Goal: Share content: Share content

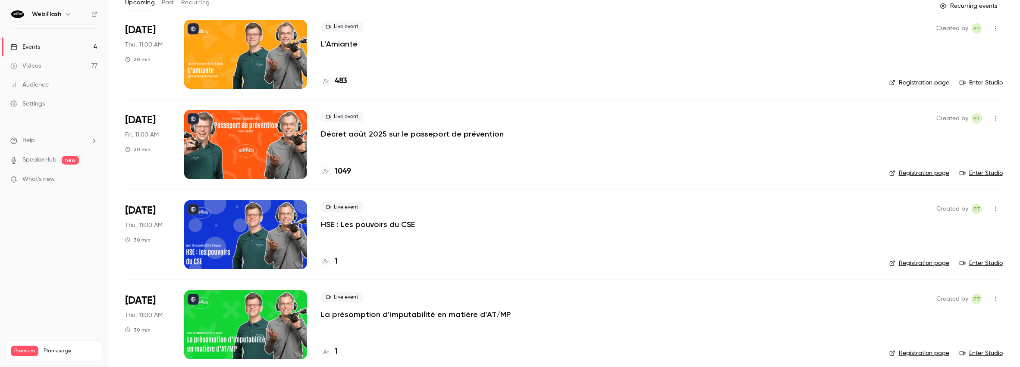
scroll to position [61, 0]
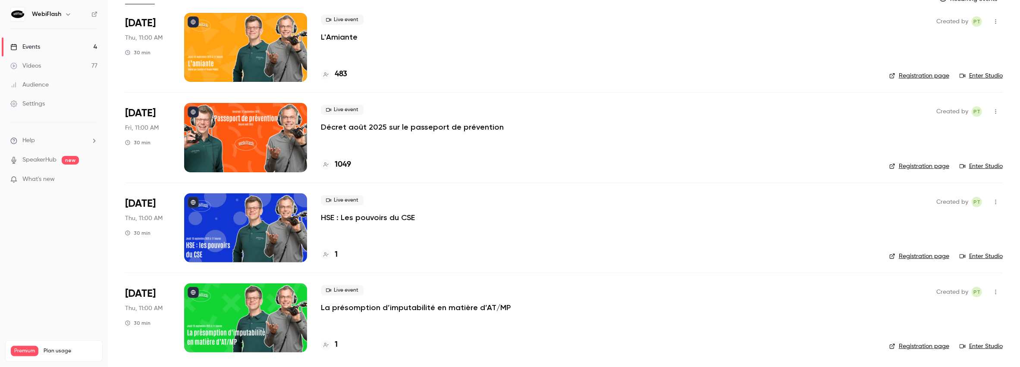
click at [262, 220] on div at bounding box center [245, 228] width 123 height 69
click at [262, 220] on main "Search for videos or events New video Schedule Events Upcoming Past Recurring R…" at bounding box center [564, 183] width 912 height 367
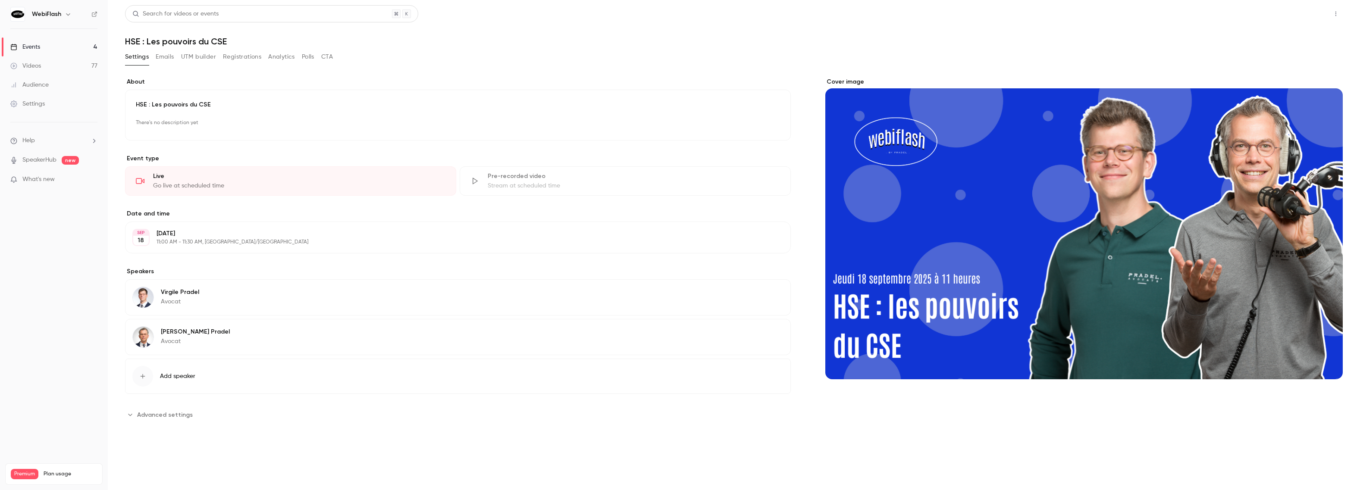
click at [1020, 13] on button "Share" at bounding box center [1305, 13] width 34 height 17
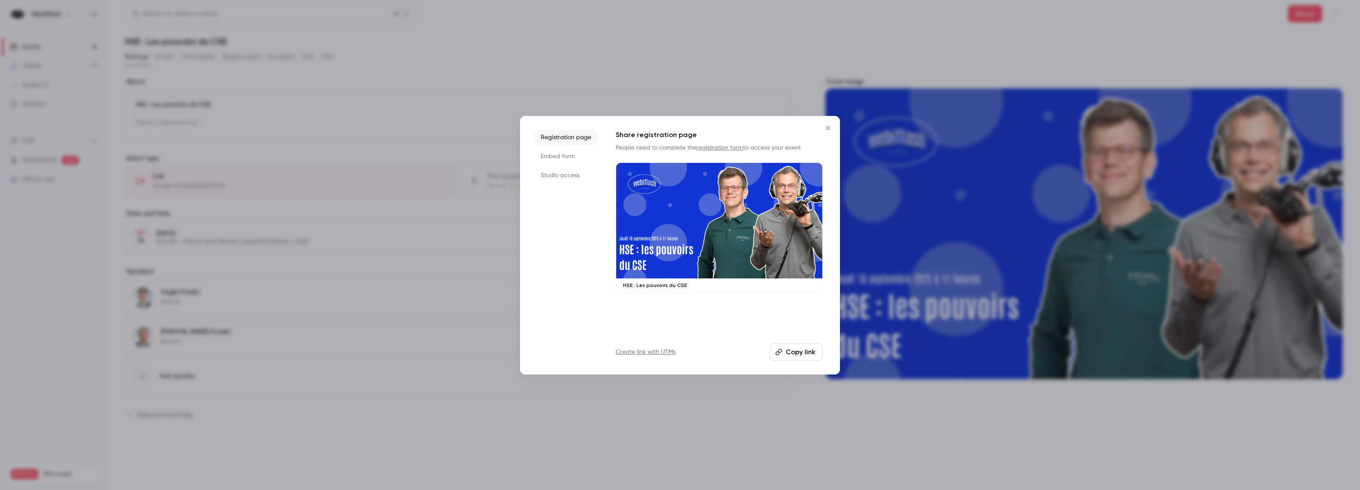
click at [967, 59] on div at bounding box center [680, 245] width 1360 height 490
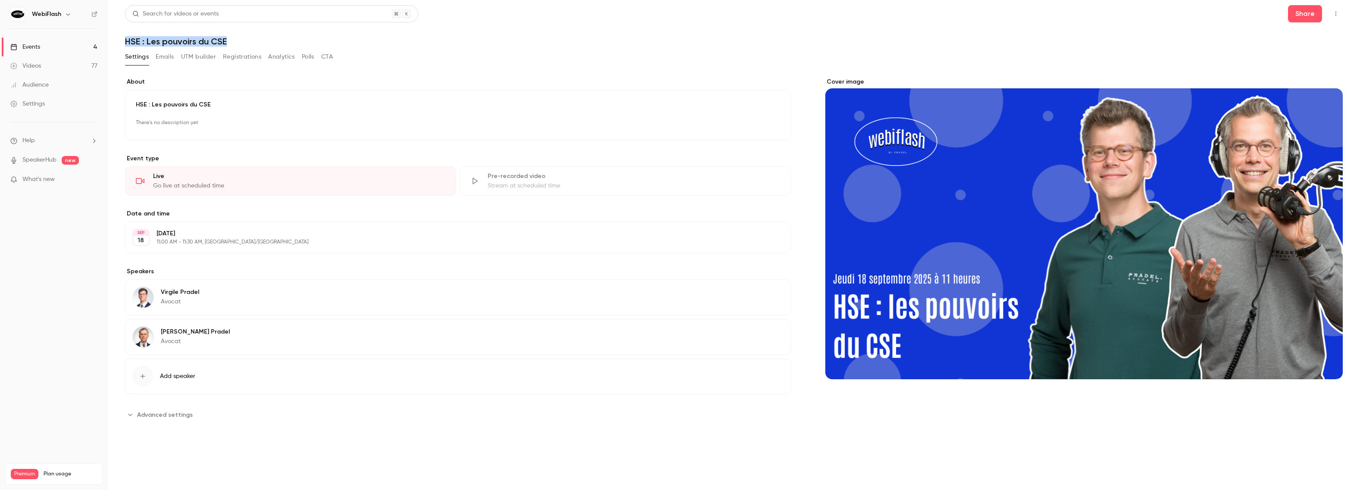
drag, startPoint x: 248, startPoint y: 39, endPoint x: 123, endPoint y: 39, distance: 124.6
click at [123, 39] on main "**********" at bounding box center [734, 245] width 1253 height 490
copy h1 "HSE : Les pouvoirs du CSE"
click at [287, 241] on p "11:00 AM - 11:30 AM, [GEOGRAPHIC_DATA]/[GEOGRAPHIC_DATA]" at bounding box center [451, 242] width 589 height 7
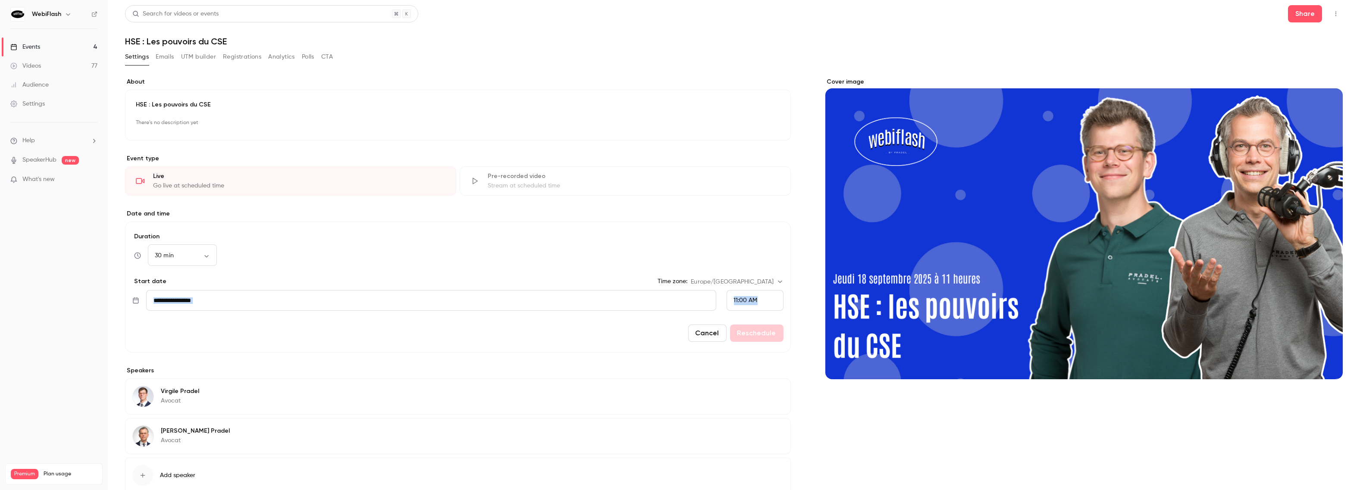
drag, startPoint x: 766, startPoint y: 297, endPoint x: 143, endPoint y: 300, distance: 622.8
click at [143, 300] on div "**********" at bounding box center [457, 300] width 651 height 21
copy div "Navigate forward to interact with the calendar and select a date. Press the que…"
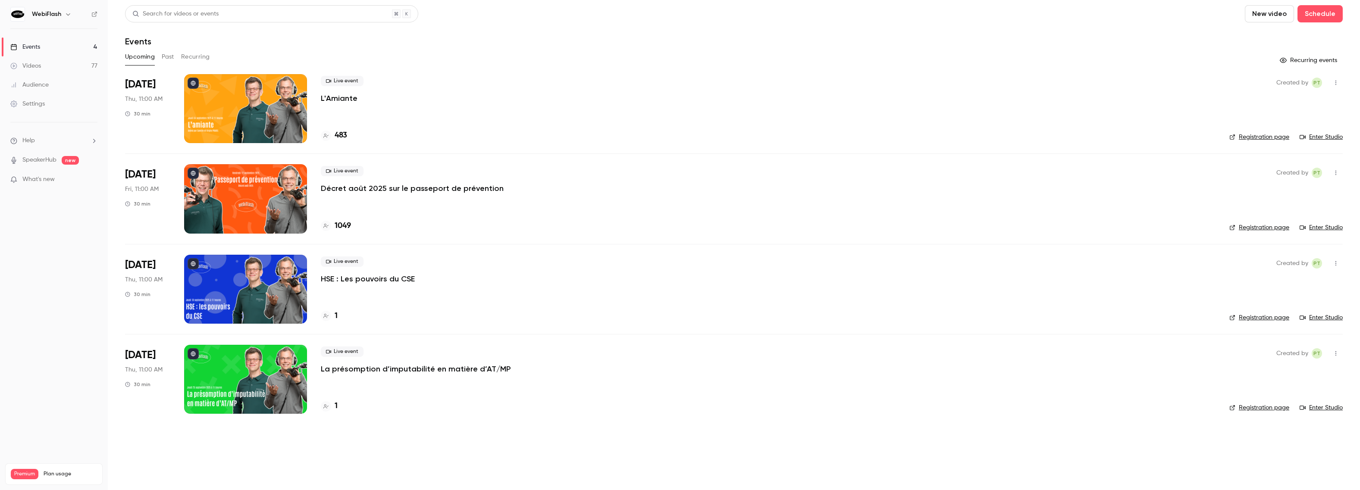
click at [363, 279] on p "HSE : Les pouvoirs du CSE" at bounding box center [368, 279] width 94 height 10
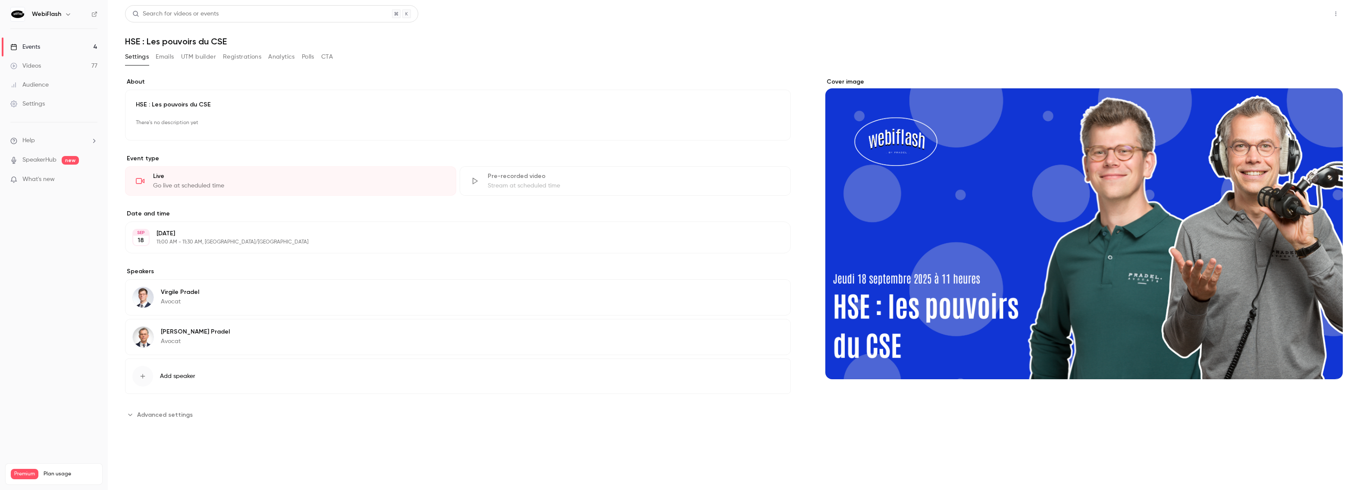
click at [1306, 17] on button "Share" at bounding box center [1305, 13] width 34 height 17
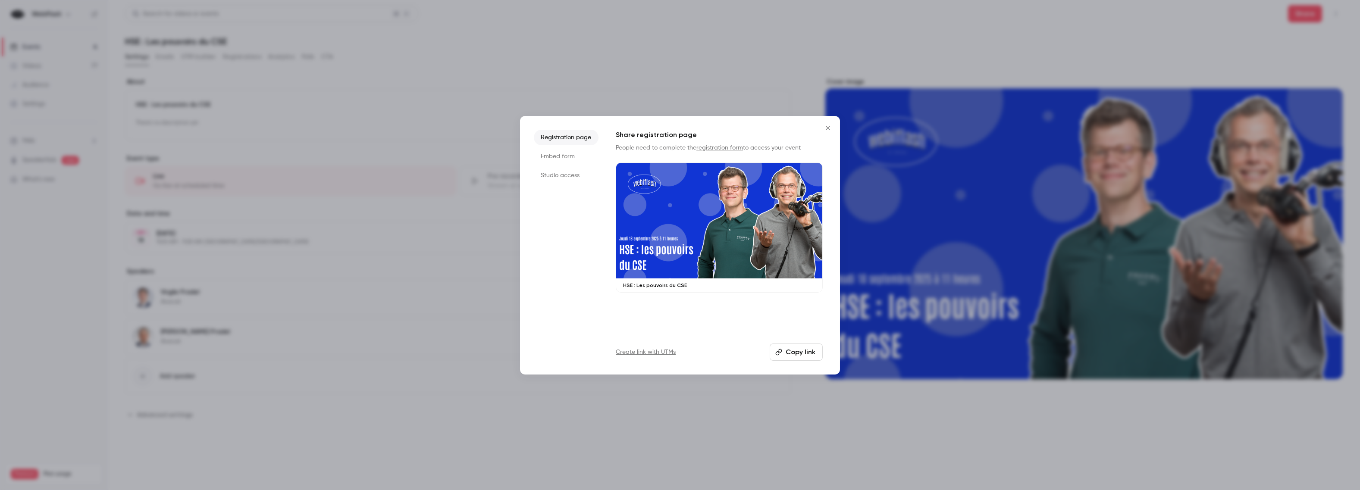
click at [798, 352] on button "Copy link" at bounding box center [796, 352] width 53 height 17
click at [798, 352] on button "Copied!" at bounding box center [798, 352] width 50 height 17
click at [832, 127] on icon "Close" at bounding box center [828, 128] width 10 height 7
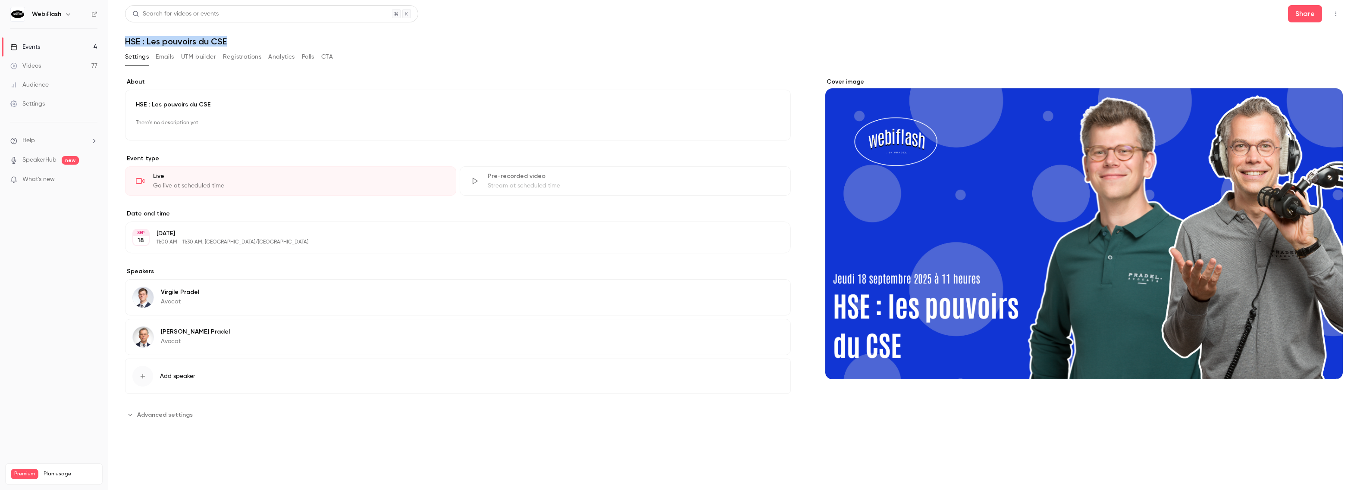
drag, startPoint x: 210, startPoint y: 40, endPoint x: 124, endPoint y: 40, distance: 86.3
click at [124, 40] on main "**********" at bounding box center [734, 245] width 1253 height 490
copy h1 "HSE : Les pouvoirs du CSE"
click at [36, 44] on div "Events" at bounding box center [25, 47] width 30 height 9
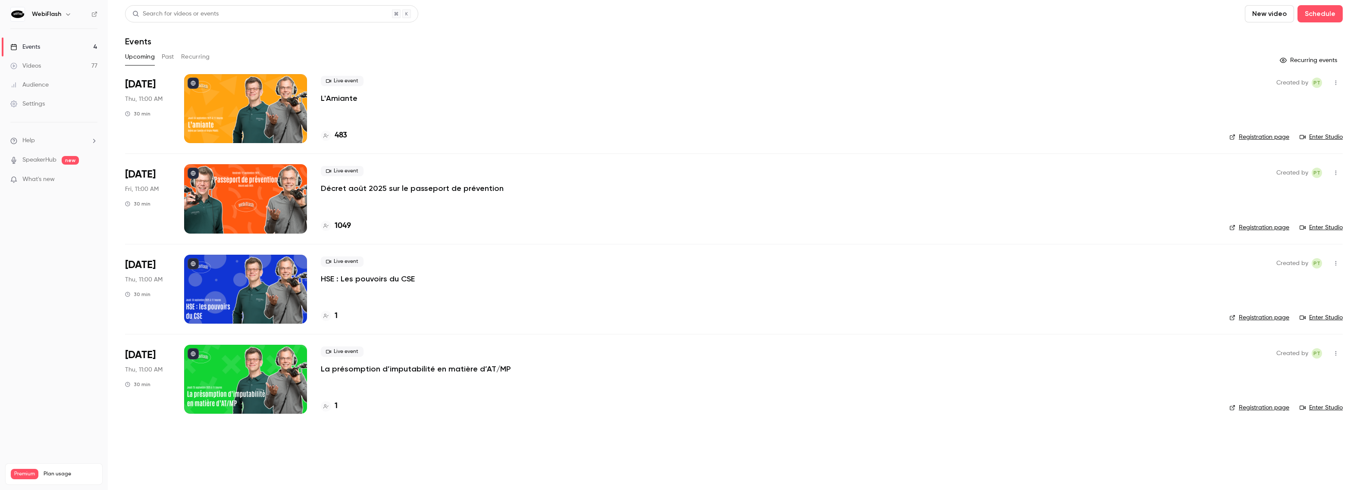
click at [374, 367] on p "La présomption d’imputabilité en matière d’AT/MP" at bounding box center [416, 369] width 190 height 10
click at [374, 367] on main "Search for videos or events New video Schedule Events Upcoming Past Recurring R…" at bounding box center [734, 245] width 1253 height 490
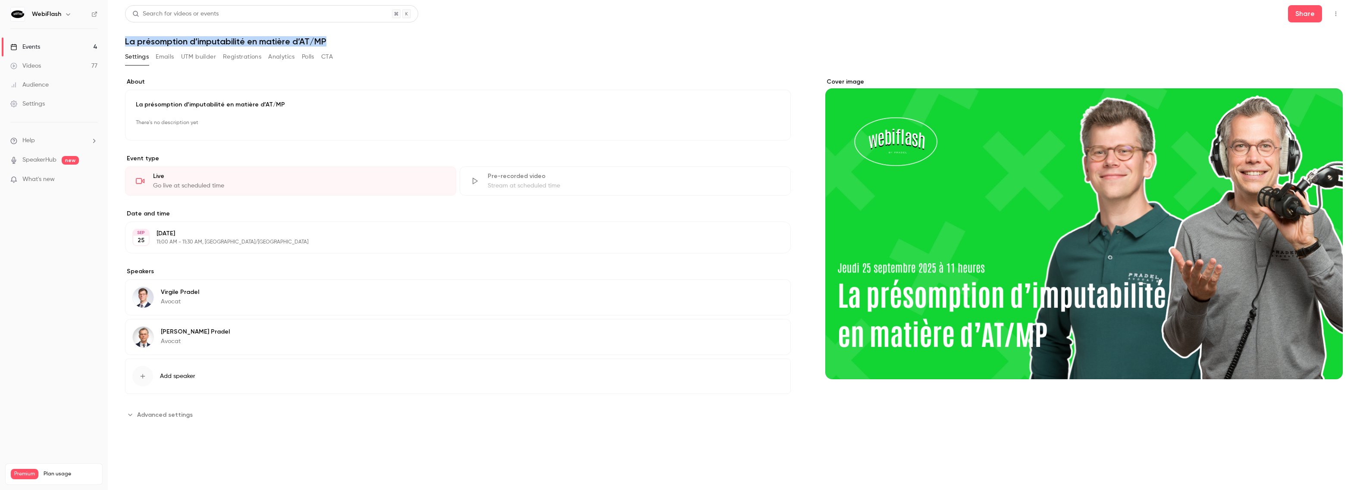
drag, startPoint x: 360, startPoint y: 39, endPoint x: 123, endPoint y: 38, distance: 237.2
click at [123, 38] on main "**********" at bounding box center [734, 245] width 1253 height 490
copy h1 "La présomption d’imputabilité en matière d’AT/MP"
drag, startPoint x: 303, startPoint y: 232, endPoint x: 155, endPoint y: 233, distance: 147.5
click at [155, 233] on div "[DATE] [DATE] 11:00 AM - 11:30 AM, [GEOGRAPHIC_DATA]/[GEOGRAPHIC_DATA] Edit" at bounding box center [458, 238] width 666 height 32
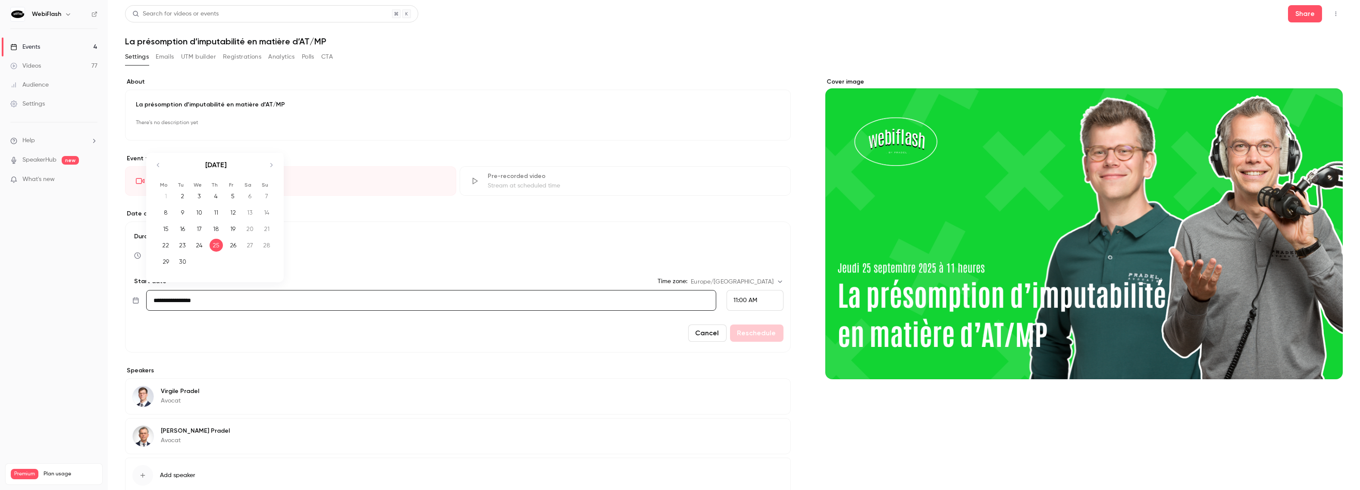
drag, startPoint x: 245, startPoint y: 303, endPoint x: 141, endPoint y: 301, distance: 104.4
click at [141, 301] on div "**********" at bounding box center [424, 300] width 584 height 21
click at [205, 330] on div "Cancel Reschedule" at bounding box center [457, 333] width 651 height 17
drag, startPoint x: 141, startPoint y: 282, endPoint x: 763, endPoint y: 308, distance: 622.5
click at [763, 308] on form "**********" at bounding box center [458, 287] width 666 height 131
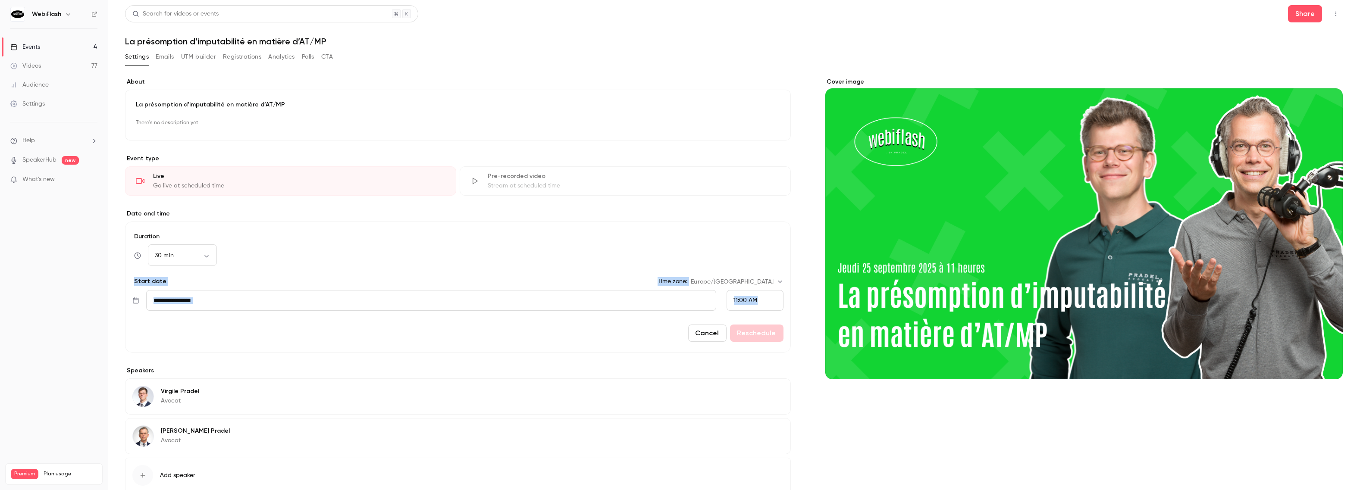
copy form "Start date Time zone: [GEOGRAPHIC_DATA]/[GEOGRAPHIC_DATA] ​ Navigate forward to…"
click at [1300, 18] on button "Share" at bounding box center [1305, 13] width 34 height 17
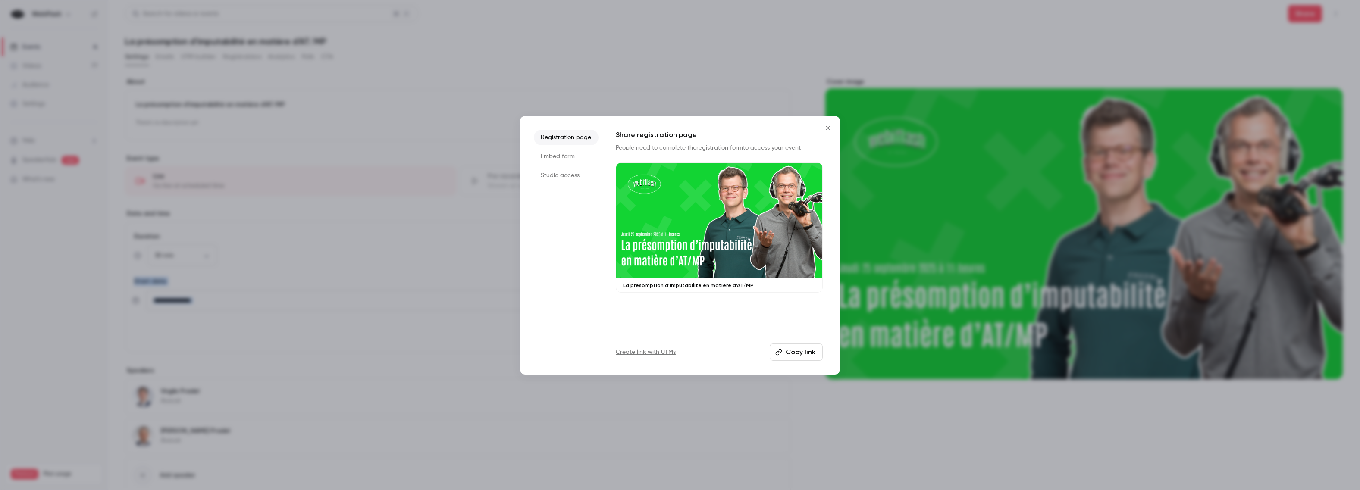
click at [804, 356] on button "Copy link" at bounding box center [796, 352] width 53 height 17
click at [830, 129] on icon "Close" at bounding box center [828, 128] width 10 height 7
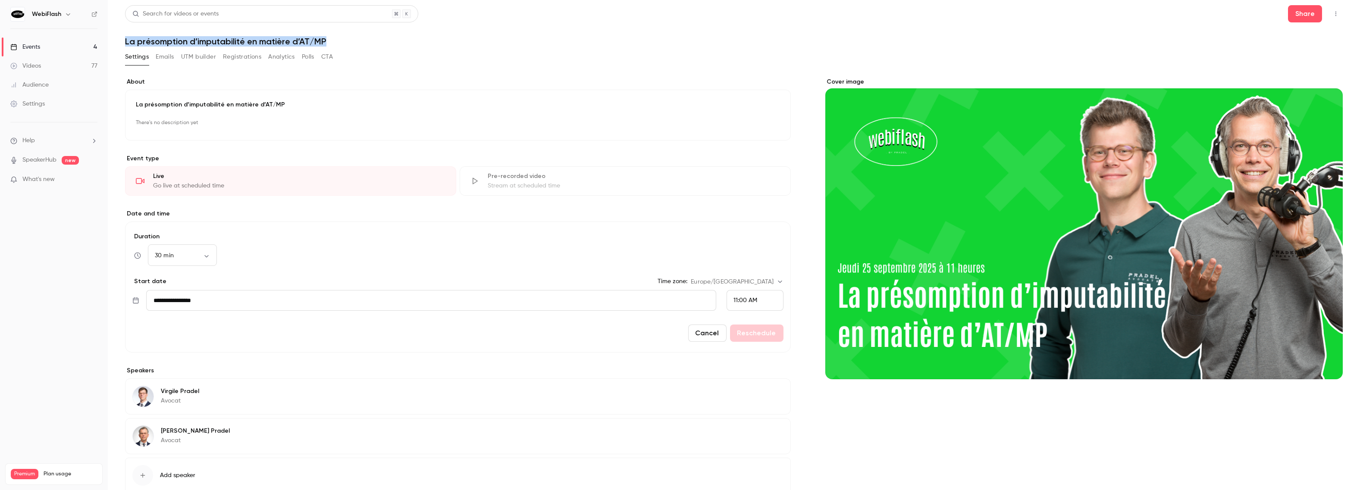
drag, startPoint x: 295, startPoint y: 41, endPoint x: 114, endPoint y: 41, distance: 180.7
click at [114, 41] on main "**********" at bounding box center [734, 245] width 1253 height 490
copy h1 "La présomption d’imputabilité en matière d’AT/MP"
